Goal: Check status: Check status

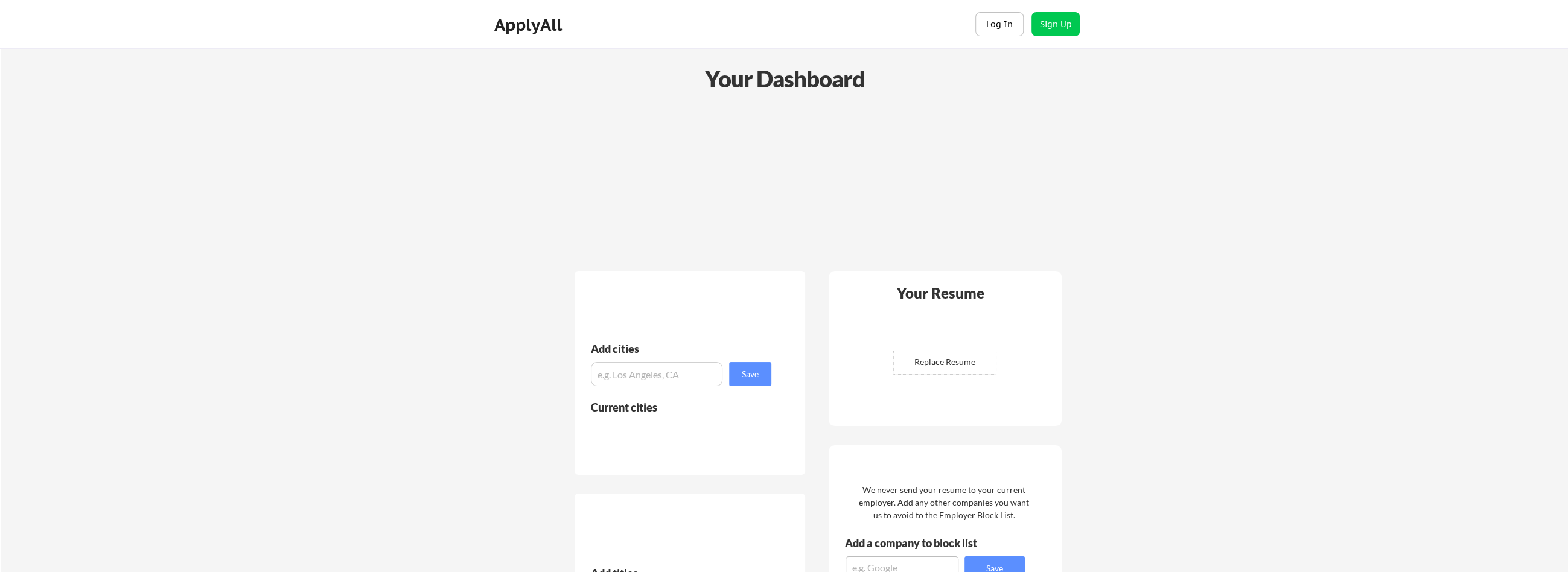
click at [999, 26] on button "Log In" at bounding box center [999, 24] width 49 height 24
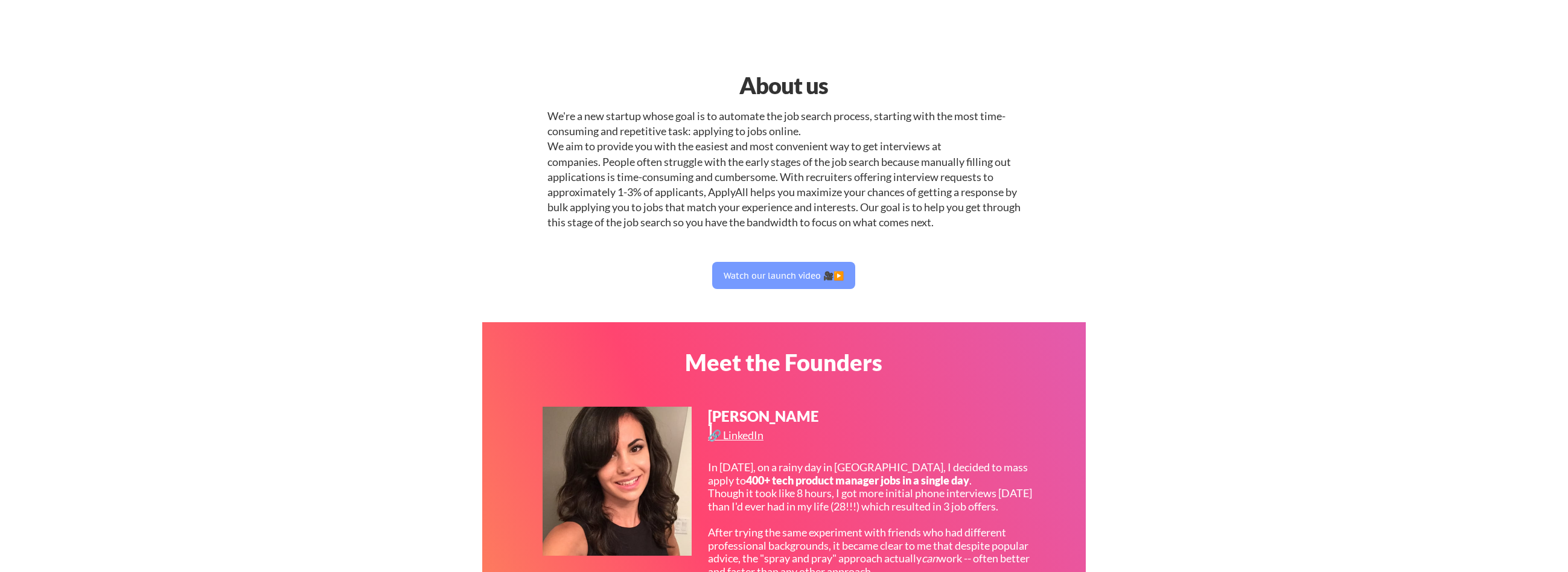
select select ""it_security""
